Goal: Task Accomplishment & Management: Use online tool/utility

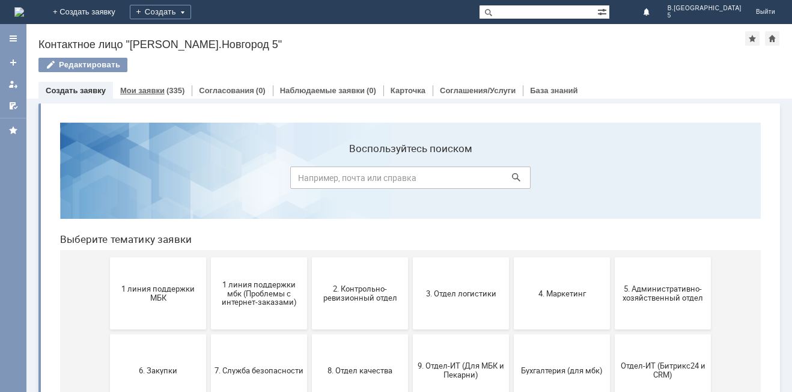
click at [138, 91] on link "Мои заявки" at bounding box center [142, 90] width 44 height 9
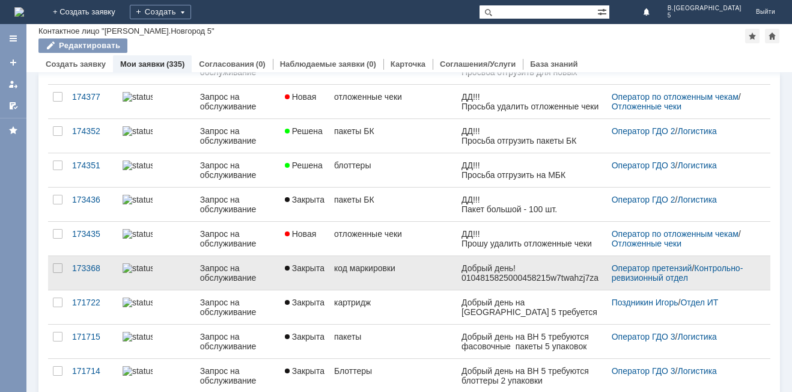
click at [388, 270] on div "код маркировки" at bounding box center [393, 268] width 118 height 10
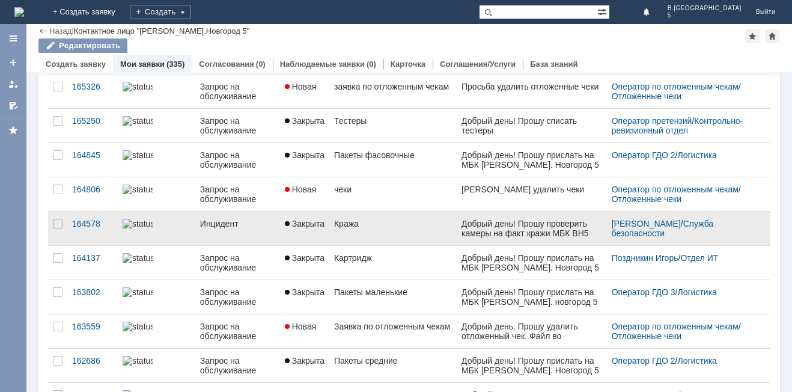
click at [352, 230] on link "Кража" at bounding box center [392, 229] width 127 height 34
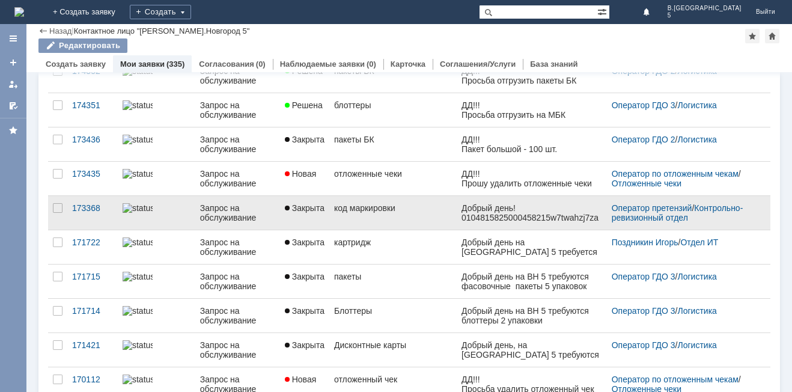
click at [385, 219] on link "код маркировки" at bounding box center [392, 213] width 127 height 34
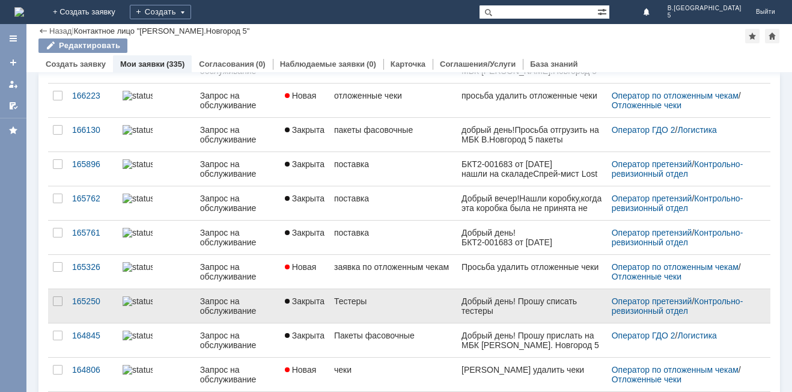
click at [403, 297] on div "Тестеры" at bounding box center [393, 301] width 118 height 10
